Goal: Information Seeking & Learning: Learn about a topic

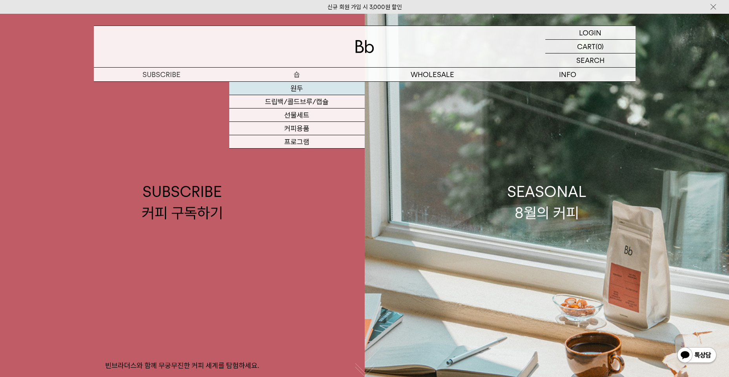
click at [299, 88] on link "원두" at bounding box center [296, 88] width 135 height 13
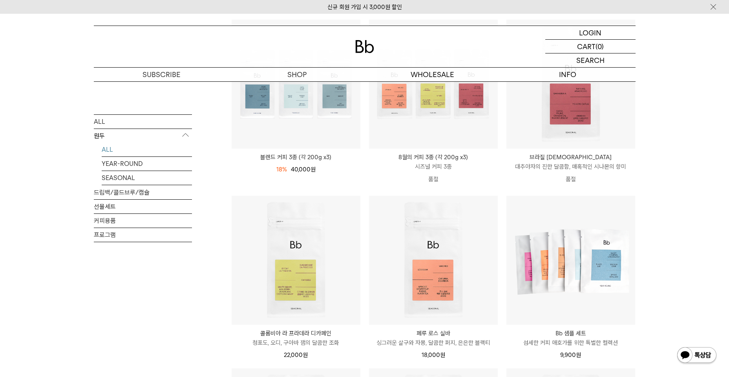
scroll to position [157, 0]
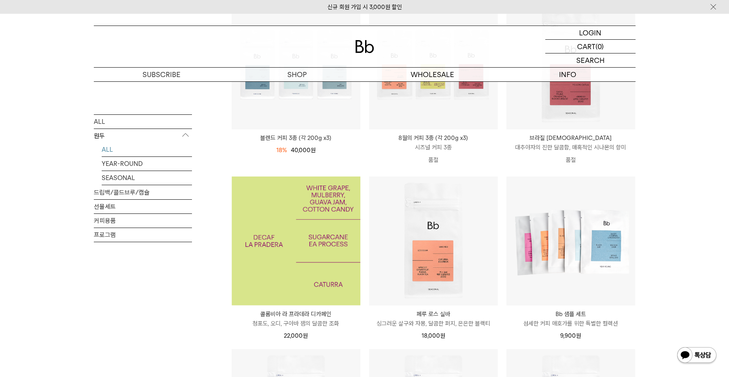
click at [298, 252] on img at bounding box center [296, 240] width 129 height 129
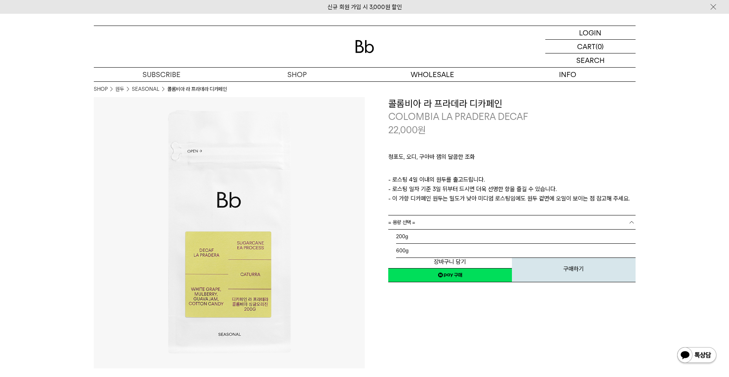
click at [627, 222] on link "= 용량 선택 =" at bounding box center [511, 222] width 247 height 14
click at [423, 239] on li "200g" at bounding box center [516, 236] width 240 height 14
click at [628, 235] on b at bounding box center [632, 236] width 8 height 8
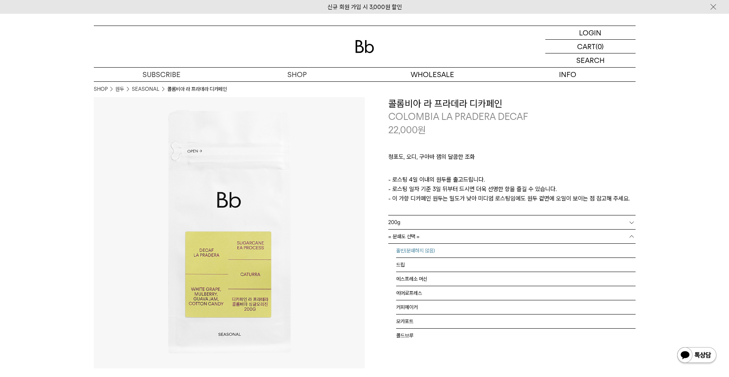
click at [420, 248] on li "홀빈(분쇄하지 않음)" at bounding box center [516, 250] width 240 height 14
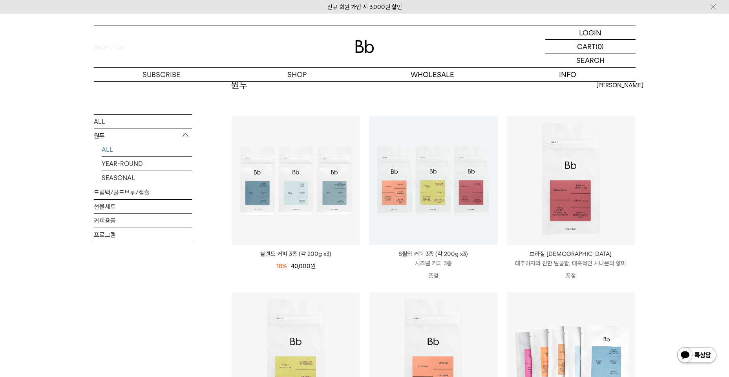
scroll to position [39, 0]
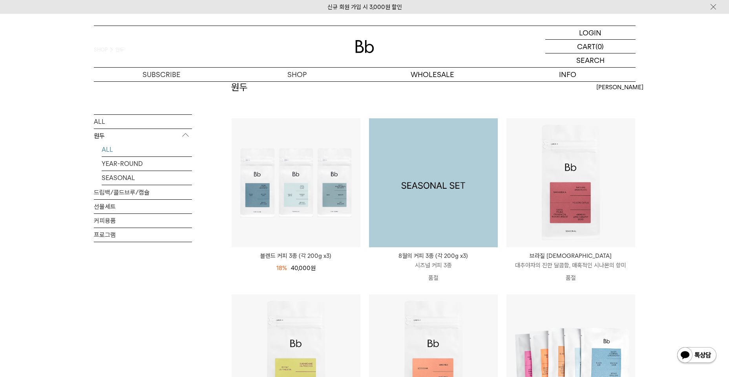
click at [417, 202] on img at bounding box center [433, 182] width 129 height 129
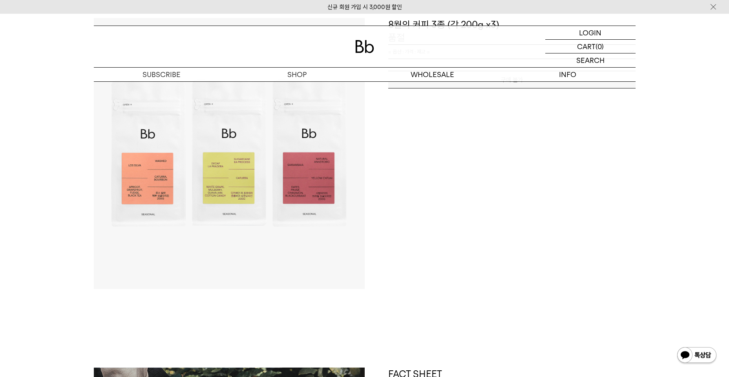
scroll to position [79, 0]
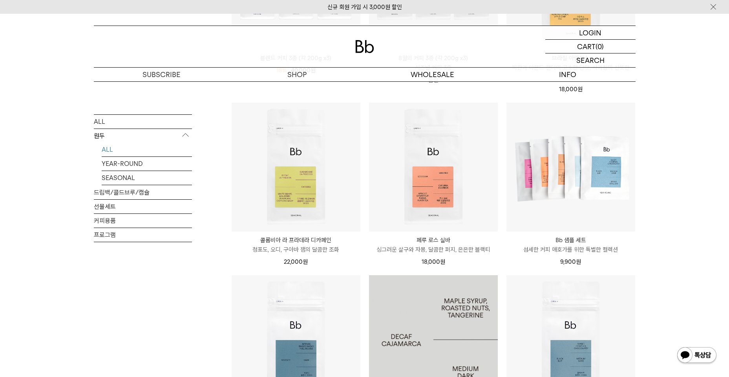
scroll to position [236, 0]
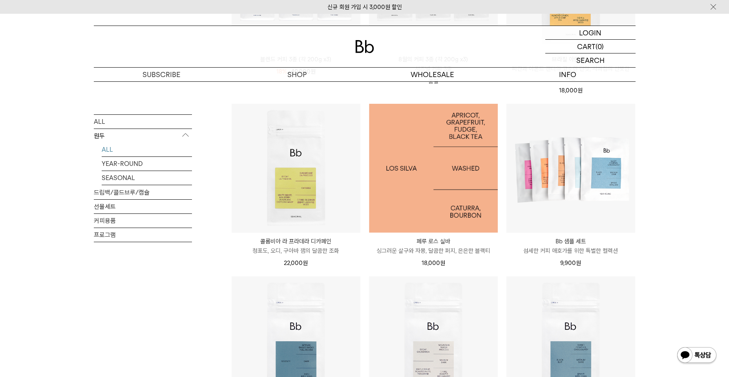
click at [427, 158] on img at bounding box center [433, 168] width 129 height 129
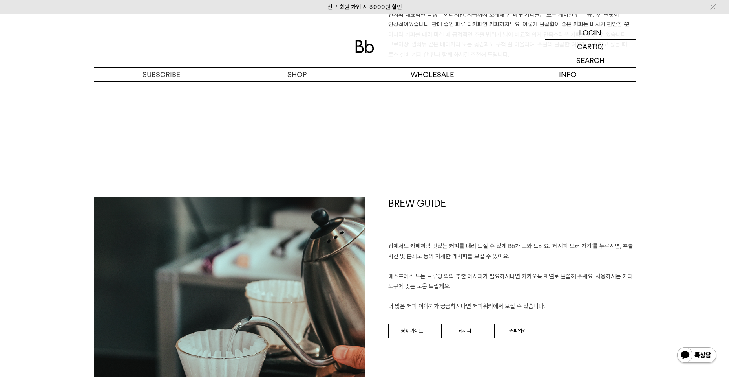
scroll to position [785, 0]
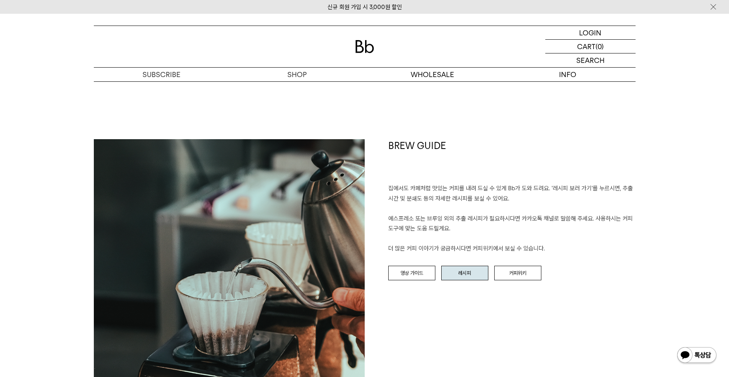
click at [468, 275] on link "레시피" at bounding box center [464, 272] width 47 height 15
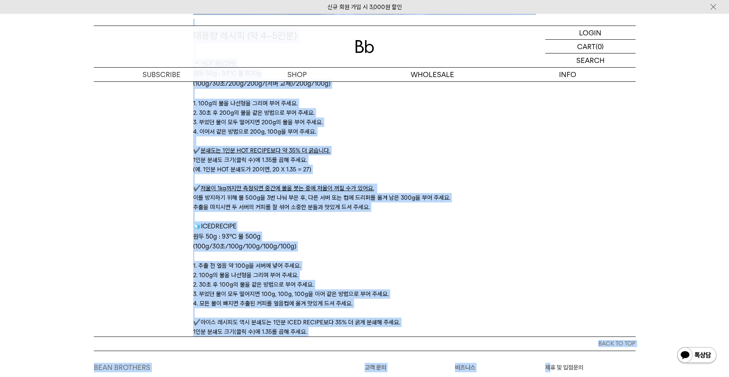
scroll to position [2611, 0]
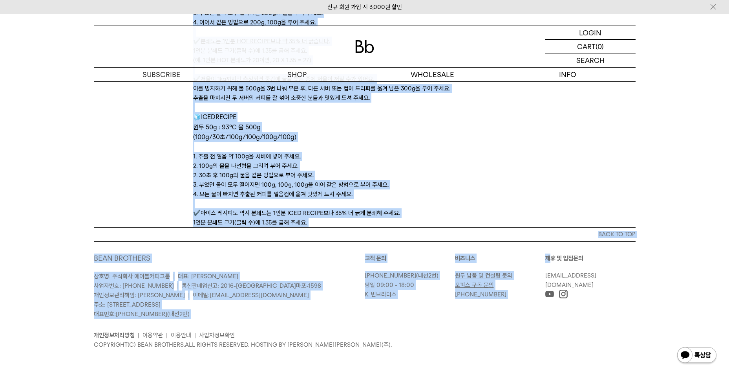
drag, startPoint x: 187, startPoint y: 149, endPoint x: 553, endPoint y: 223, distance: 373.5
copy div "☕HOT 레시피 원두 20g : 93℃ 물 320g 1. 60g의 물을 나선형을 그리며 부어 주세요. 2. 30초 후 140g의 물을 같은 방…"
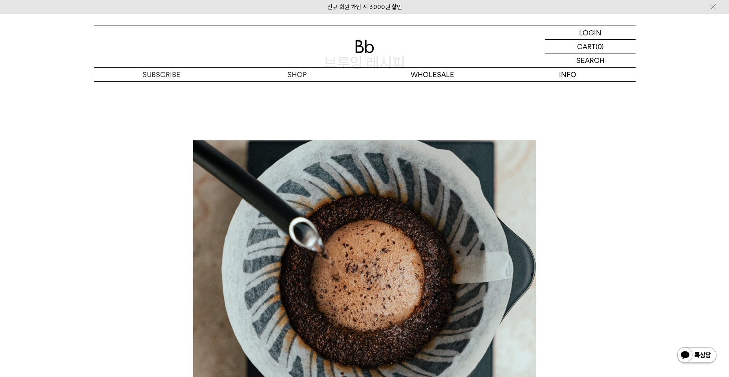
scroll to position [0, 0]
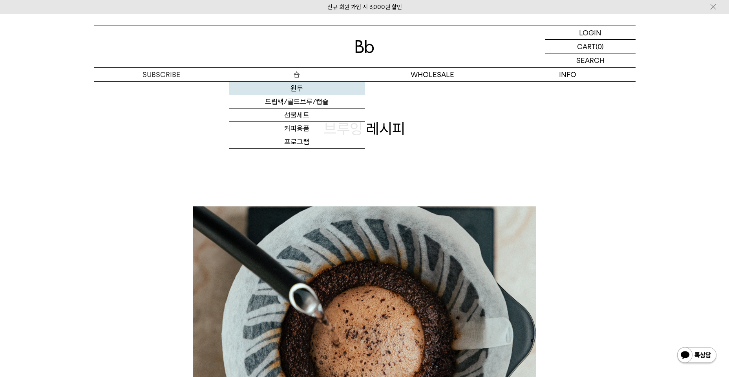
click at [296, 86] on link "원두" at bounding box center [296, 88] width 135 height 13
